Goal: Task Accomplishment & Management: Use online tool/utility

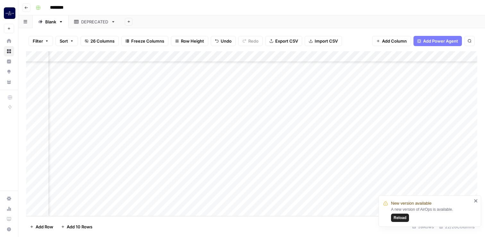
scroll to position [498, 734]
click at [286, 190] on div "Add Column" at bounding box center [251, 133] width 451 height 165
click at [477, 201] on icon "close" at bounding box center [476, 201] width 4 height 5
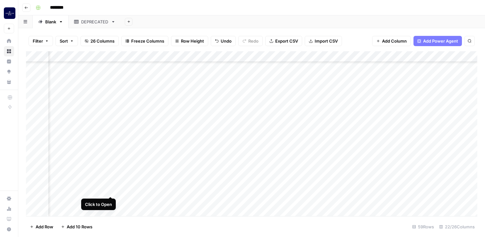
click at [112, 191] on div "Add Column" at bounding box center [251, 133] width 451 height 165
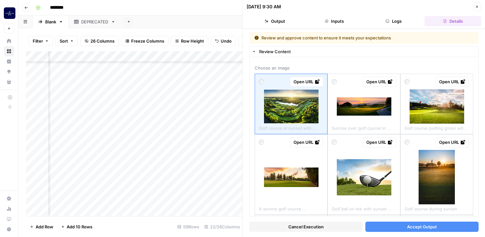
click at [407, 233] on div "Cancel Execution Accept Output" at bounding box center [363, 225] width 229 height 17
click at [407, 230] on button "Accept Output" at bounding box center [422, 227] width 114 height 10
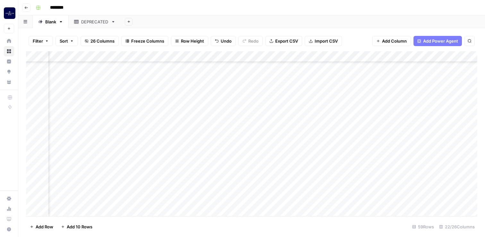
click at [110, 187] on div "Add Column" at bounding box center [251, 133] width 451 height 165
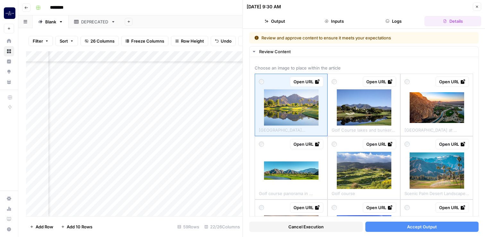
click at [428, 226] on span "Accept Output" at bounding box center [422, 227] width 30 height 6
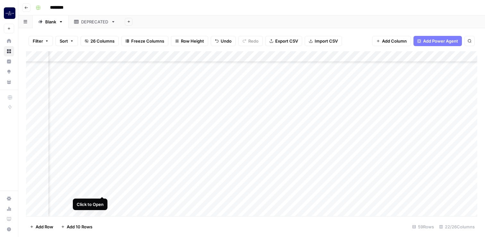
click at [101, 191] on div "Add Column" at bounding box center [251, 133] width 451 height 165
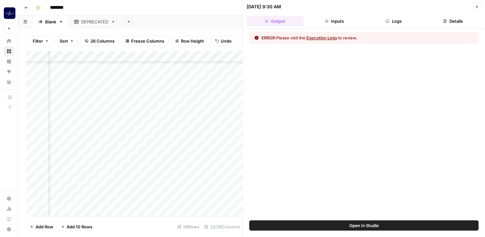
click at [477, 6] on icon "button" at bounding box center [477, 7] width 4 height 4
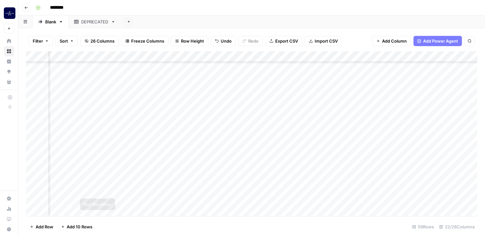
click at [111, 191] on div "Add Column" at bounding box center [251, 133] width 451 height 165
click at [110, 190] on div "Add Column" at bounding box center [251, 133] width 451 height 165
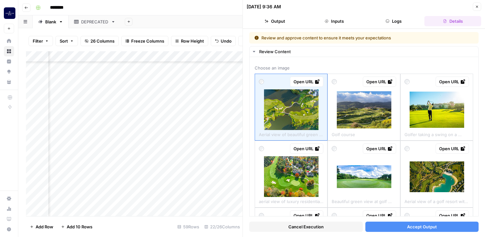
click at [411, 228] on span "Accept Output" at bounding box center [422, 227] width 30 height 6
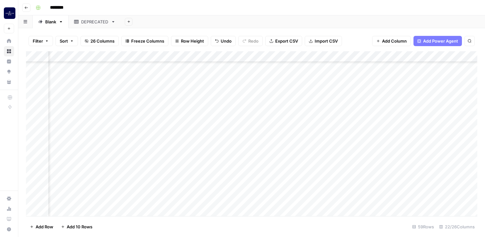
click at [111, 190] on div "Add Column" at bounding box center [251, 133] width 451 height 165
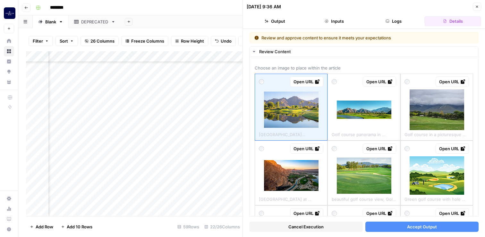
click at [419, 230] on button "Accept Output" at bounding box center [422, 227] width 114 height 10
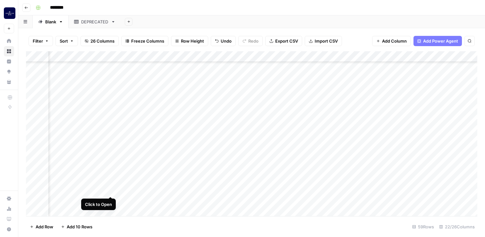
click at [112, 190] on div "Add Column" at bounding box center [251, 133] width 451 height 165
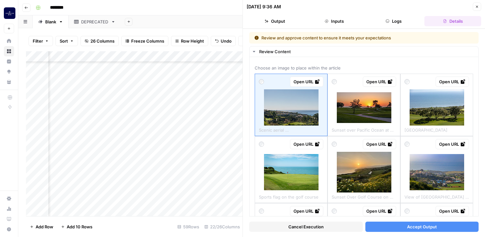
click at [423, 231] on button "Accept Output" at bounding box center [422, 227] width 114 height 10
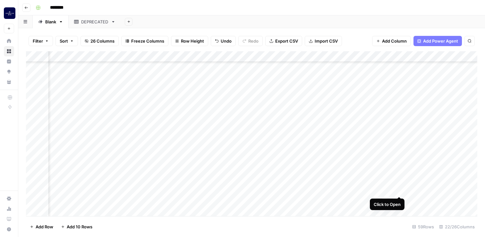
click at [399, 191] on div "Add Column" at bounding box center [251, 133] width 451 height 165
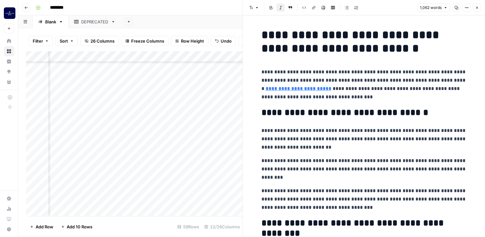
click at [262, 34] on h1 "**********" at bounding box center [363, 41] width 205 height 27
copy div "**********"
click at [477, 6] on icon "button" at bounding box center [477, 8] width 4 height 4
